Goal: Task Accomplishment & Management: Complete application form

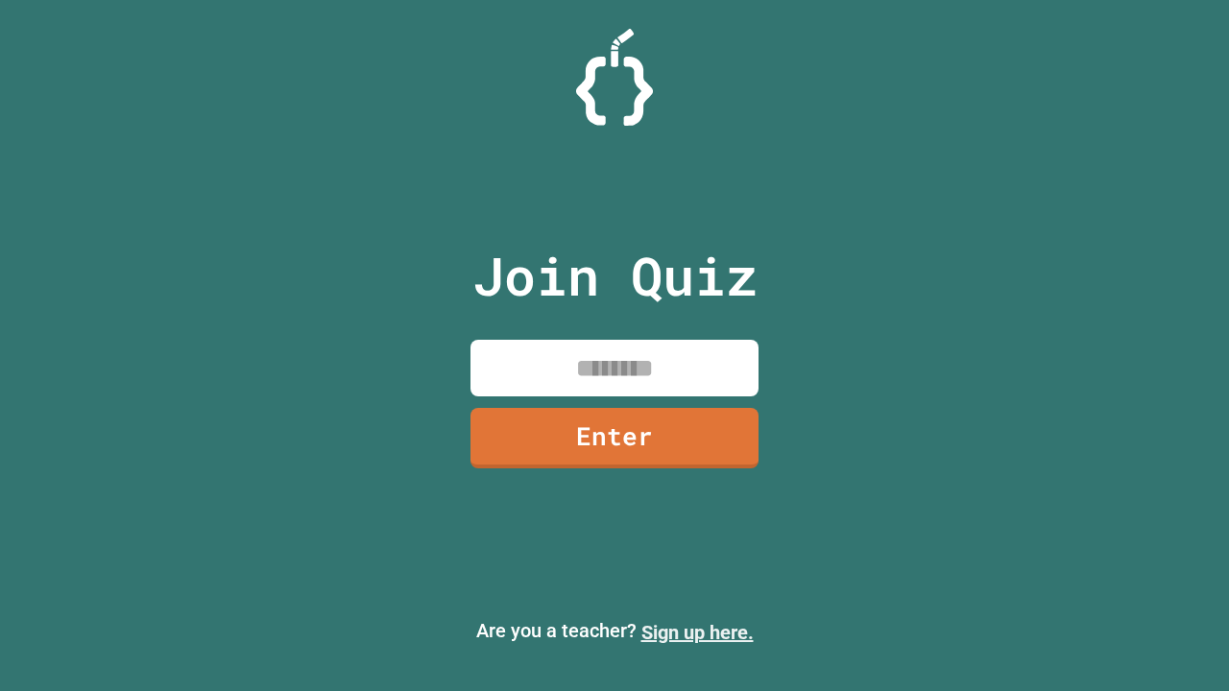
click at [697, 633] on link "Sign up here." at bounding box center [697, 632] width 112 height 23
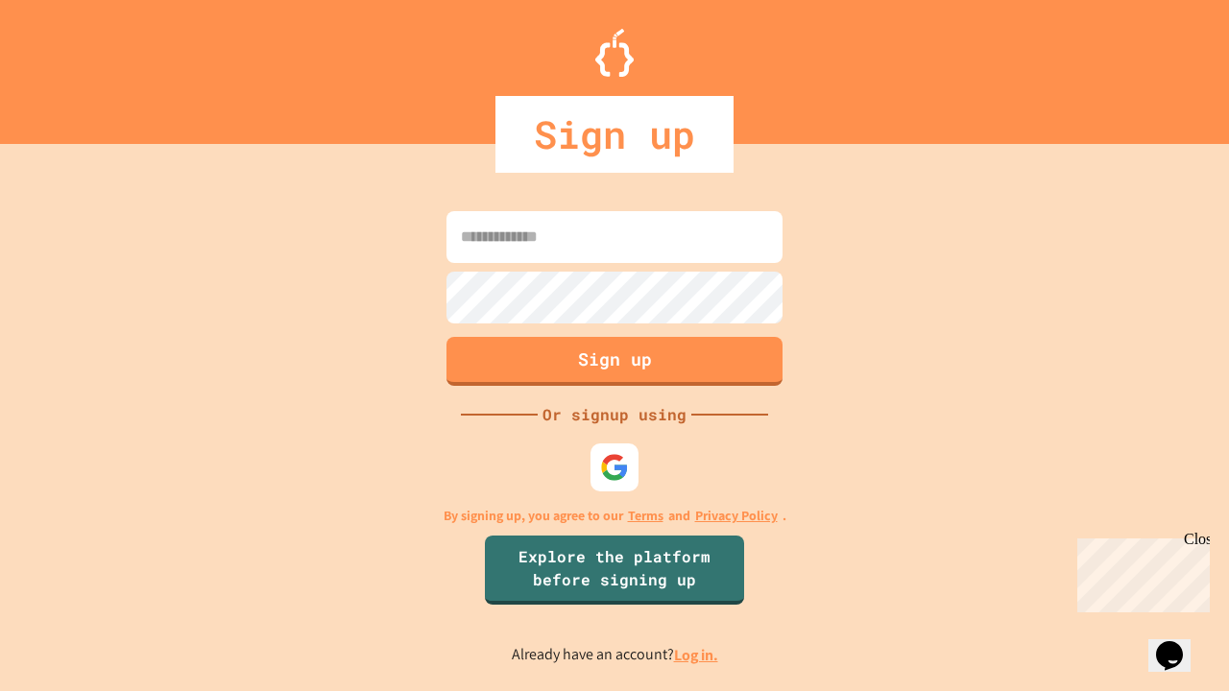
click at [697, 655] on link "Log in." at bounding box center [696, 655] width 44 height 20
